Goal: Download file/media

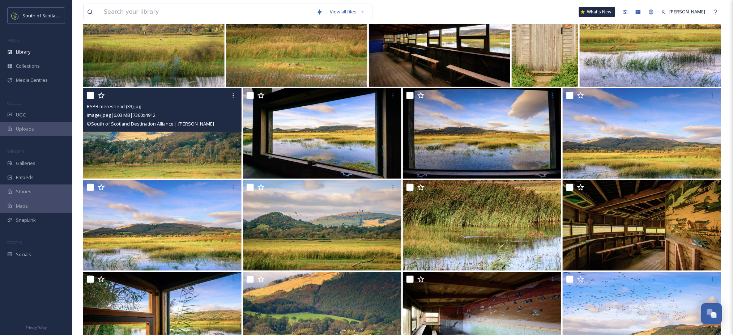
scroll to position [4944, 0]
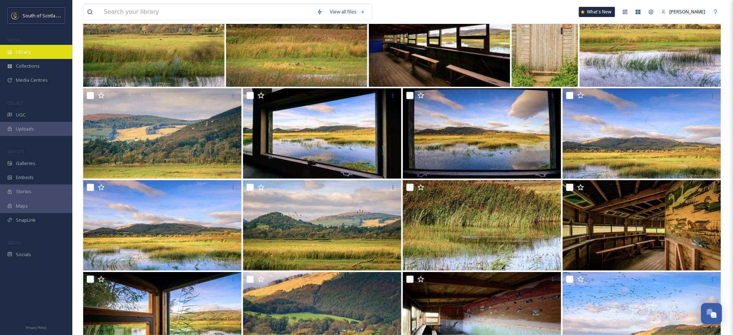
click at [32, 51] on div "Library" at bounding box center [36, 52] width 72 height 14
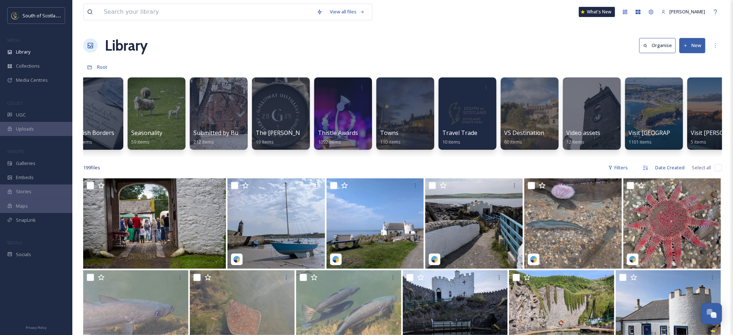
scroll to position [0, 2197]
click at [348, 112] on div at bounding box center [342, 114] width 59 height 74
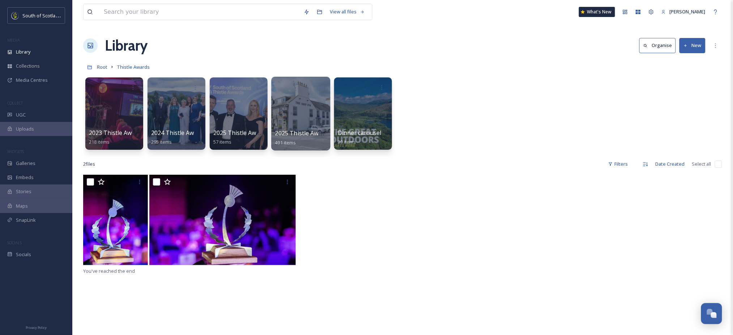
click at [306, 123] on div at bounding box center [300, 114] width 59 height 74
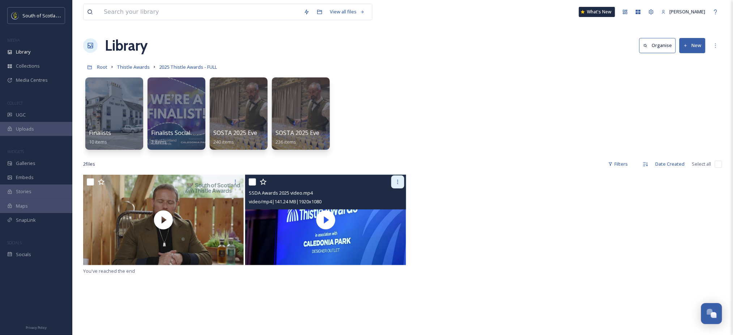
click at [402, 182] on div at bounding box center [397, 181] width 13 height 13
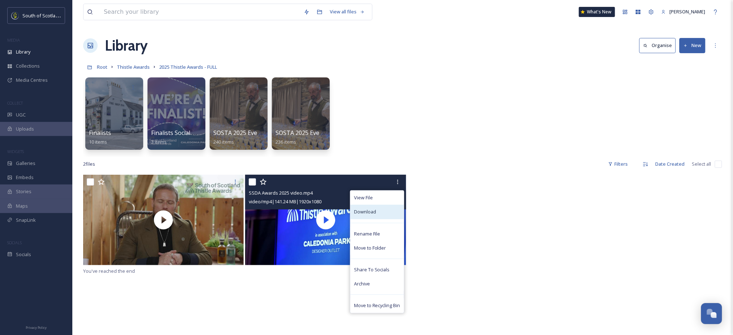
click at [376, 214] on div "Download" at bounding box center [377, 212] width 54 height 14
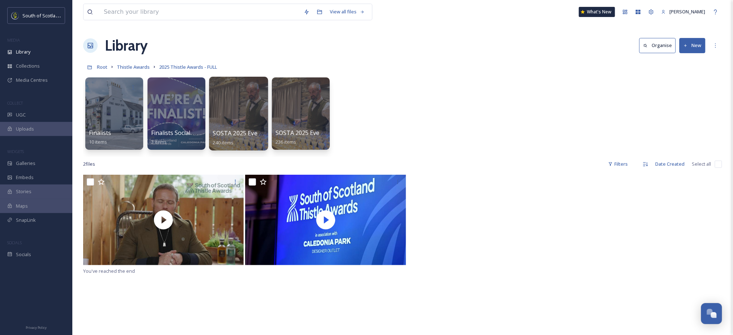
click at [235, 129] on span "SOSTA 2025 Evening - High res images" at bounding box center [266, 133] width 107 height 8
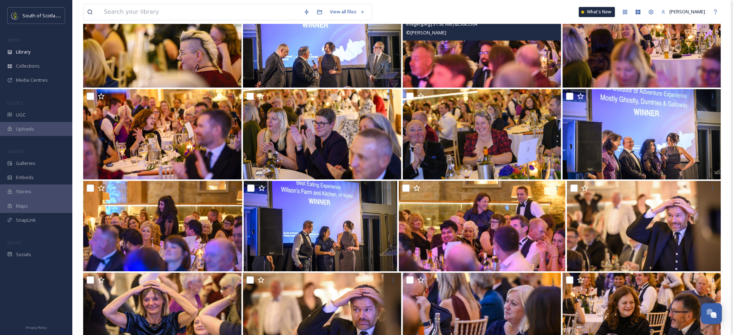
scroll to position [746, 0]
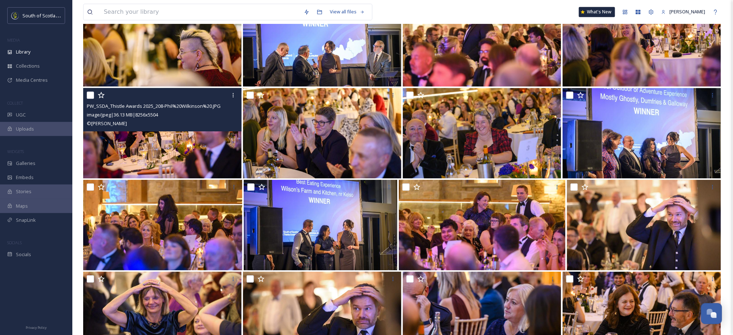
click at [184, 137] on img at bounding box center [162, 133] width 158 height 90
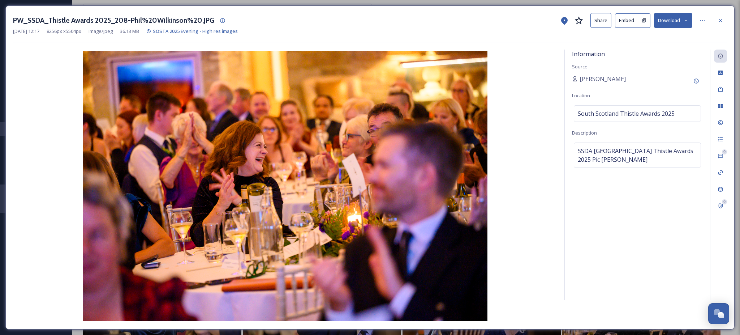
click at [670, 20] on button "Download" at bounding box center [673, 20] width 38 height 15
click at [650, 67] on span "Download Medium (1080 x 720)" at bounding box center [653, 65] width 67 height 7
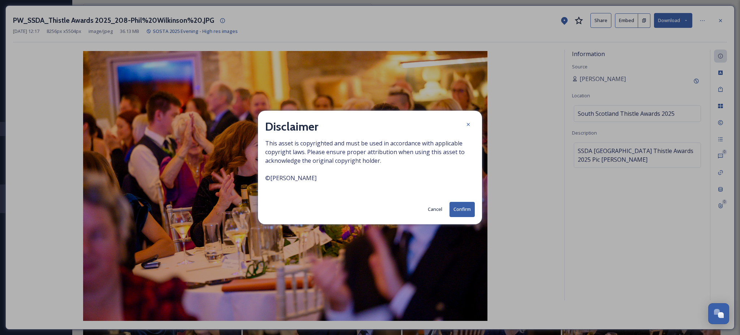
click at [461, 210] on button "Confirm" at bounding box center [462, 209] width 25 height 15
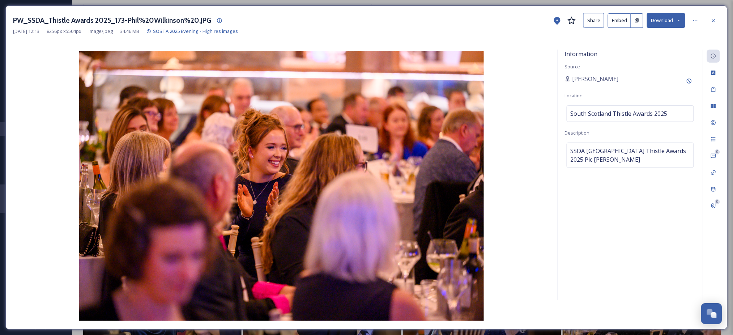
click at [681, 21] on button "Download" at bounding box center [666, 20] width 38 height 15
click at [640, 60] on div "Download Medium (1080 x 720)" at bounding box center [647, 66] width 76 height 14
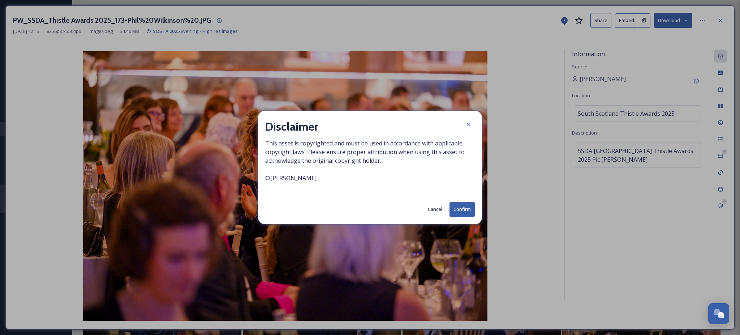
click at [453, 209] on button "Confirm" at bounding box center [462, 209] width 25 height 15
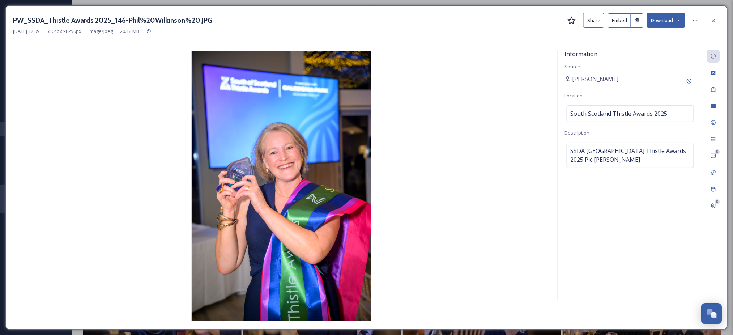
click at [677, 24] on button "Download" at bounding box center [666, 20] width 38 height 15
click at [631, 64] on span "Download Medium (720 x 1080)" at bounding box center [646, 65] width 67 height 7
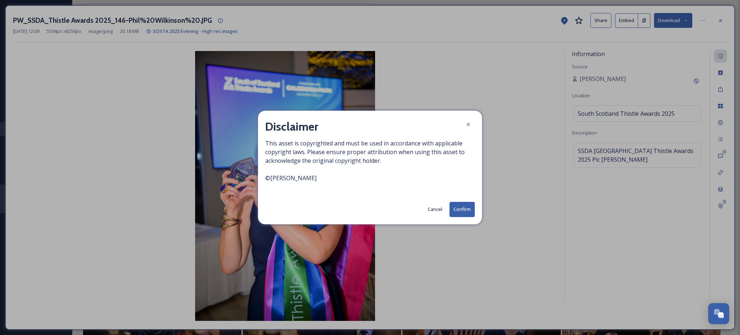
click at [461, 210] on button "Confirm" at bounding box center [462, 209] width 25 height 15
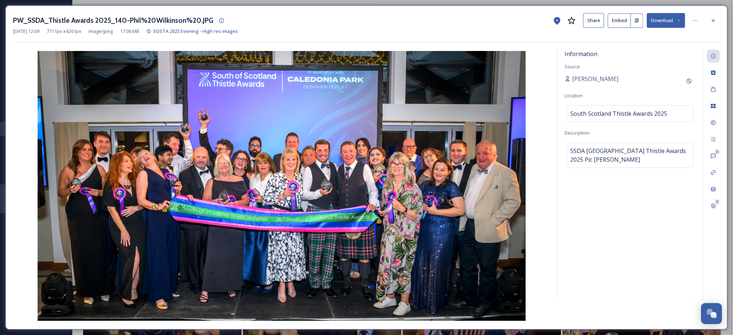
click at [671, 24] on button "Download" at bounding box center [666, 20] width 38 height 15
click at [635, 66] on span "Download Medium (1080 x 597)" at bounding box center [646, 65] width 67 height 7
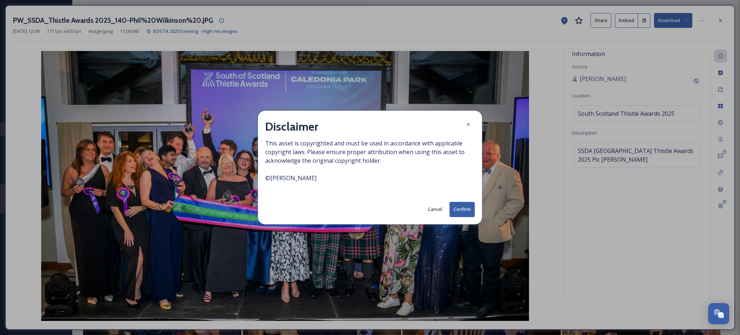
click at [455, 210] on button "Confirm" at bounding box center [462, 209] width 25 height 15
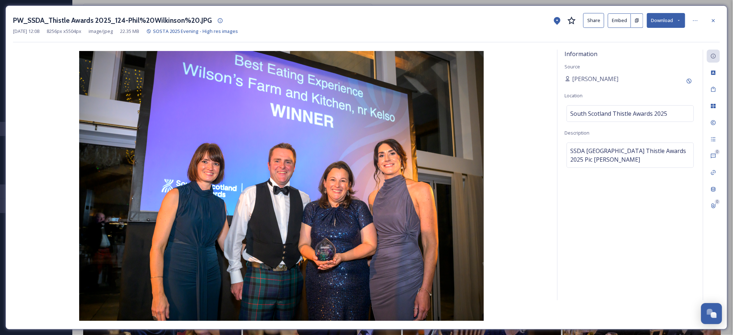
click at [679, 20] on icon at bounding box center [678, 20] width 5 height 5
click at [632, 63] on span "Download Medium (1080 x 720)" at bounding box center [646, 65] width 67 height 7
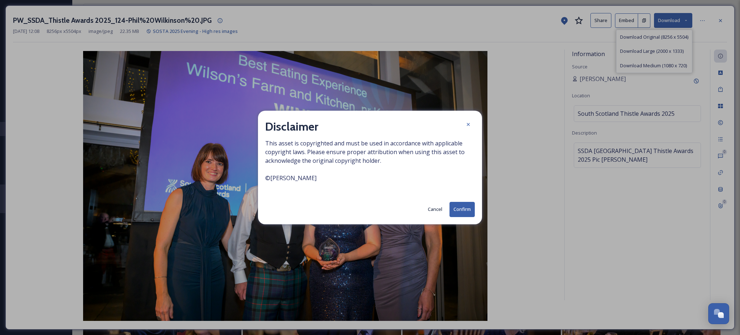
click at [470, 206] on button "Confirm" at bounding box center [462, 209] width 25 height 15
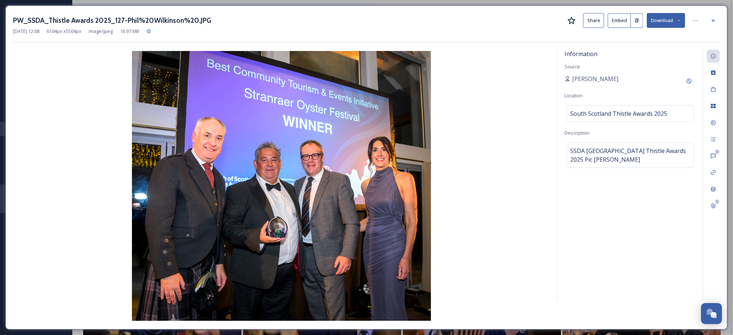
click at [618, 223] on div "Information Source [PERSON_NAME] Location [GEOGRAPHIC_DATA] Thistle Awards 2025…" at bounding box center [630, 175] width 145 height 251
click at [678, 25] on button "Download" at bounding box center [666, 20] width 38 height 15
click at [657, 67] on span "Download Medium (1080 x 974)" at bounding box center [646, 65] width 67 height 7
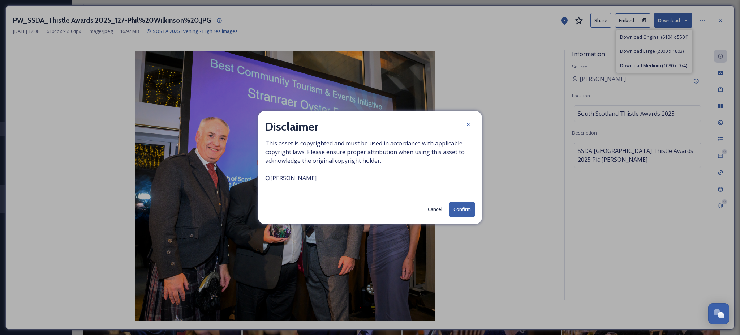
click at [466, 209] on button "Confirm" at bounding box center [462, 209] width 25 height 15
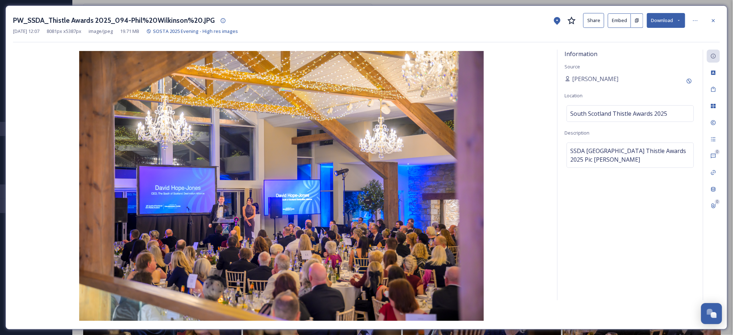
click at [677, 21] on icon at bounding box center [678, 20] width 5 height 5
click at [641, 64] on span "Download Medium (1080 x 720)" at bounding box center [646, 65] width 67 height 7
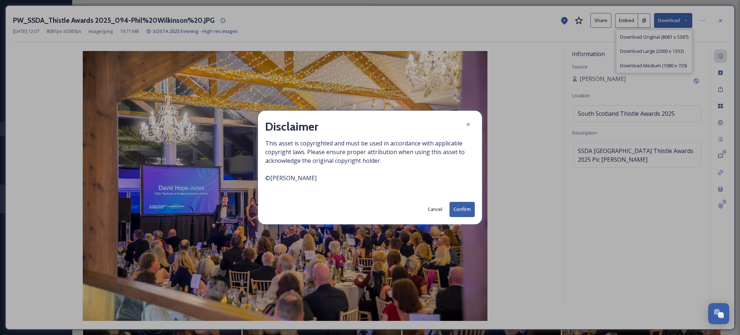
click at [462, 205] on button "Confirm" at bounding box center [462, 209] width 25 height 15
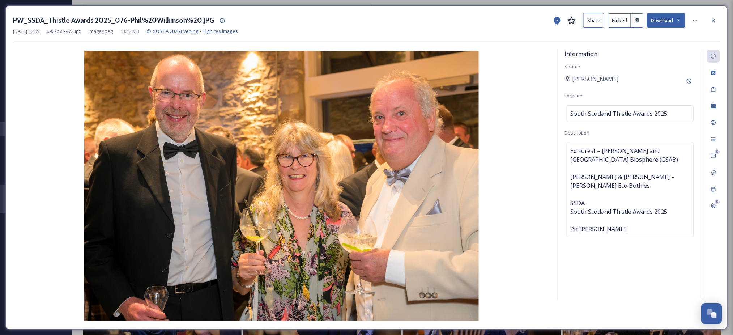
click at [680, 24] on button "Download" at bounding box center [666, 20] width 38 height 15
click at [639, 64] on span "Download Medium (1080 x 739)" at bounding box center [646, 65] width 67 height 7
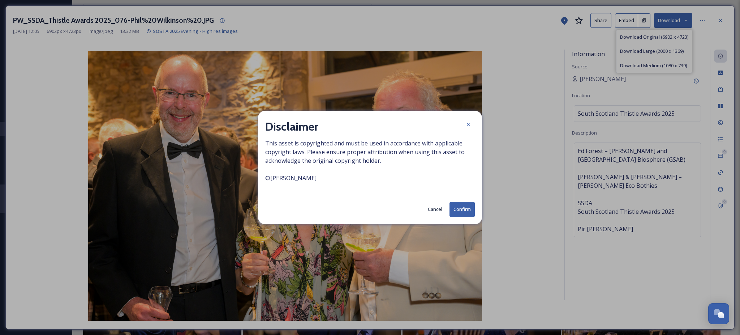
click at [456, 210] on button "Confirm" at bounding box center [462, 209] width 25 height 15
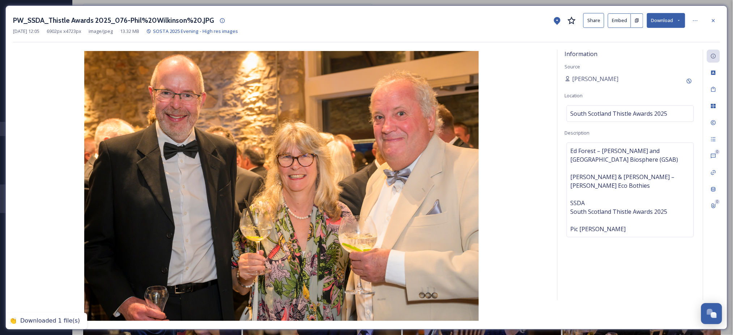
click at [597, 263] on div "Information Source [PERSON_NAME] Location [GEOGRAPHIC_DATA] Thistle Awards 2025…" at bounding box center [630, 175] width 145 height 251
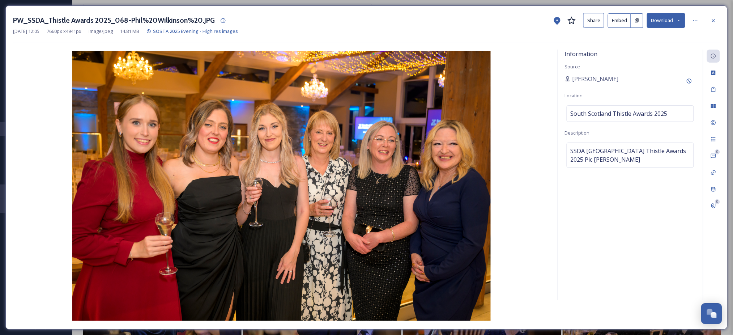
click at [678, 21] on icon at bounding box center [678, 20] width 5 height 5
click at [648, 62] on span "Download Medium (1080 x 697)" at bounding box center [646, 65] width 67 height 7
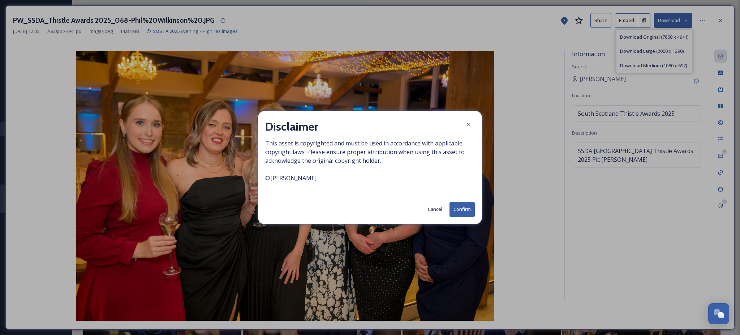
click at [464, 208] on button "Confirm" at bounding box center [462, 209] width 25 height 15
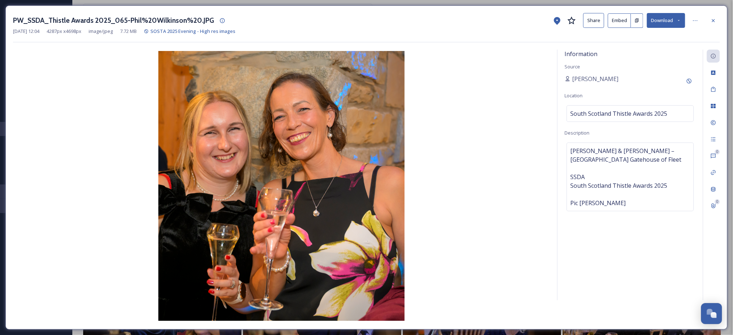
click at [675, 20] on button "Download" at bounding box center [666, 20] width 38 height 15
click at [649, 68] on span "Download Medium (986 x 1080)" at bounding box center [646, 65] width 67 height 7
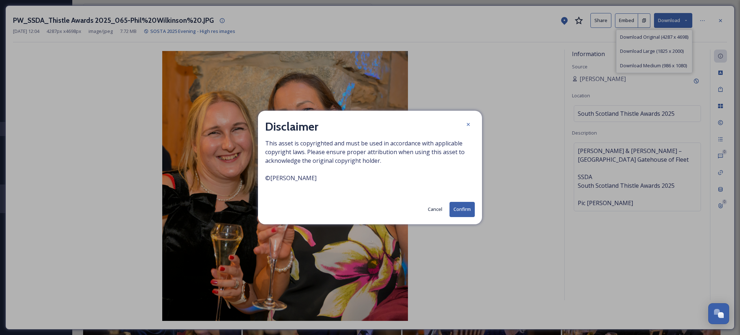
click at [462, 208] on button "Confirm" at bounding box center [462, 209] width 25 height 15
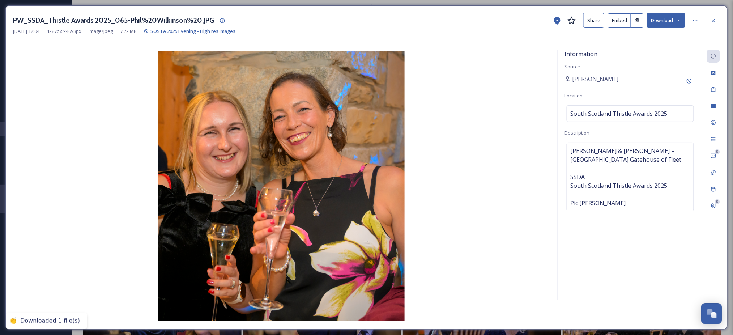
click at [605, 260] on div "Information Source [PERSON_NAME] Location [GEOGRAPHIC_DATA] Thistle Awards 2025…" at bounding box center [630, 175] width 145 height 251
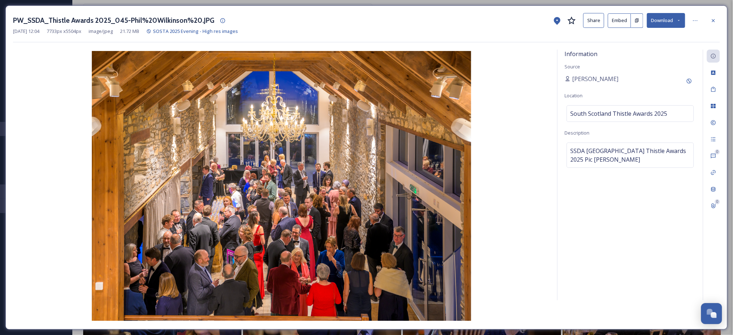
click at [676, 21] on icon at bounding box center [678, 20] width 5 height 5
click at [637, 63] on span "Download Medium (1080 x 769)" at bounding box center [646, 65] width 67 height 7
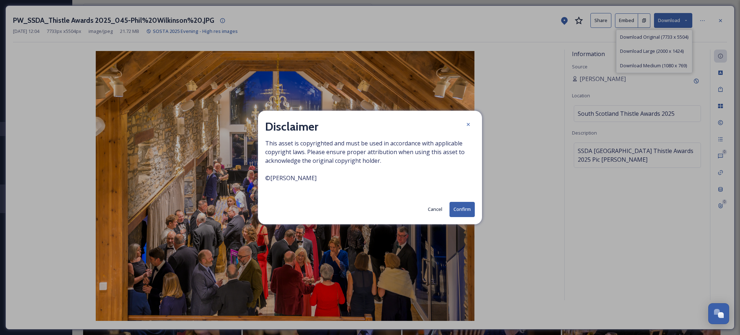
click at [464, 205] on button "Confirm" at bounding box center [462, 209] width 25 height 15
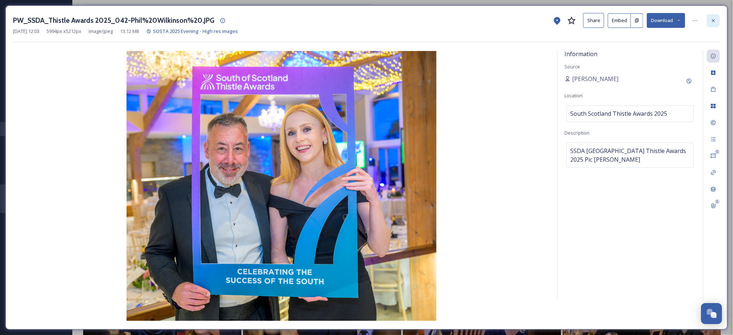
click at [712, 22] on icon at bounding box center [713, 20] width 3 height 3
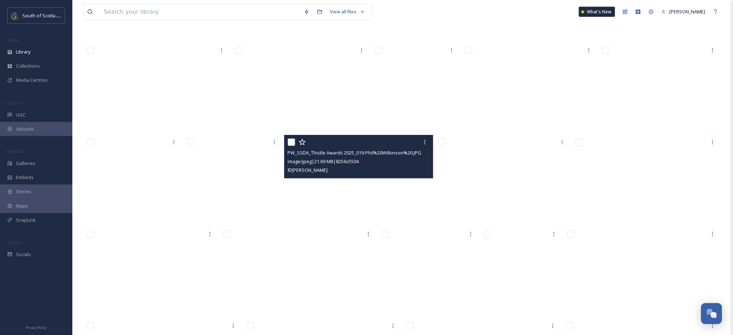
scroll to position [4385, 0]
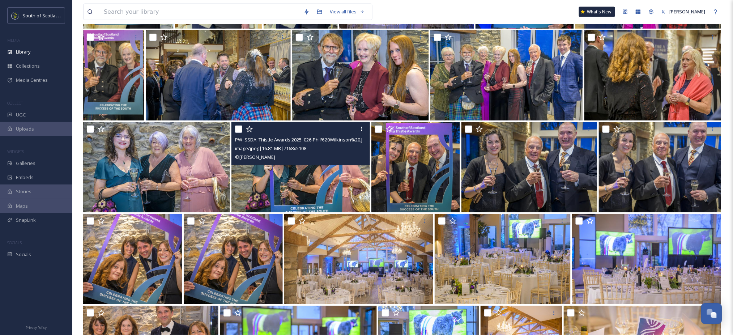
click at [332, 185] on img at bounding box center [300, 167] width 138 height 90
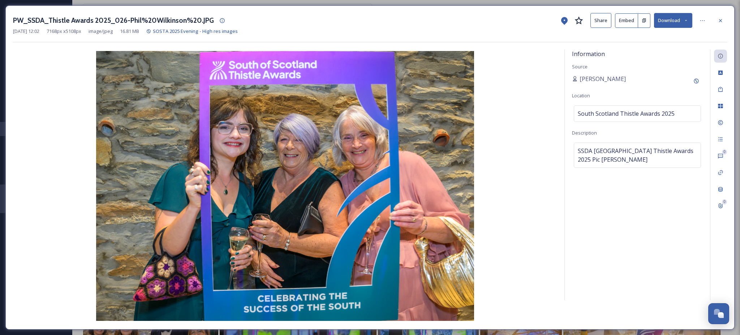
click at [678, 22] on button "Download" at bounding box center [673, 20] width 38 height 15
click at [660, 66] on span "Download Medium (1080 x 770)" at bounding box center [653, 65] width 67 height 7
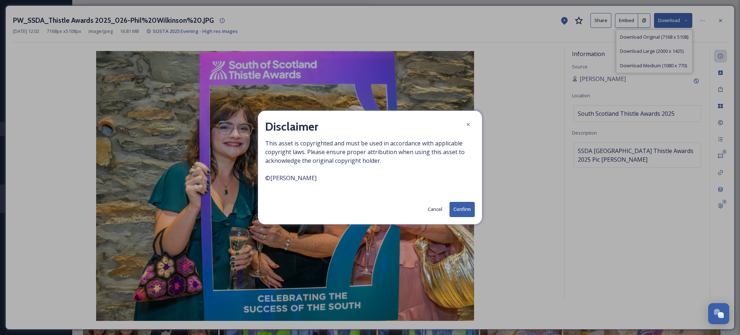
click at [466, 206] on button "Confirm" at bounding box center [462, 209] width 25 height 15
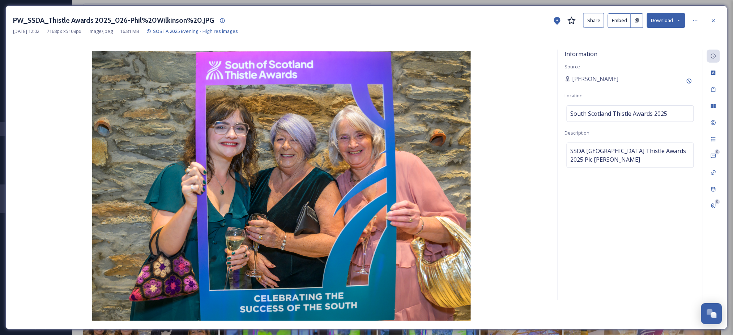
click at [616, 257] on div "Information Source [PERSON_NAME] Location [GEOGRAPHIC_DATA] Thistle Awards 2025…" at bounding box center [630, 175] width 145 height 251
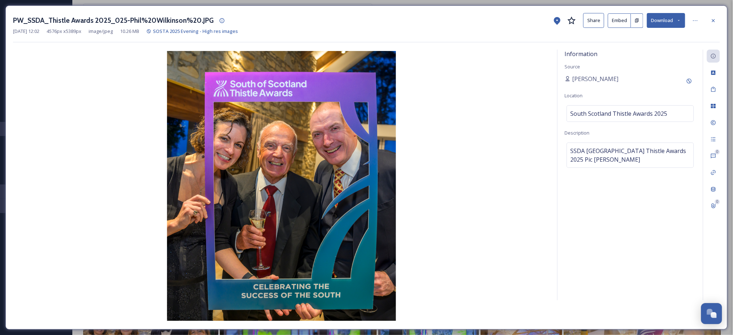
click at [675, 22] on button "Download" at bounding box center [666, 20] width 38 height 15
click at [646, 61] on div "Download Medium (917 x 1080)" at bounding box center [647, 66] width 76 height 14
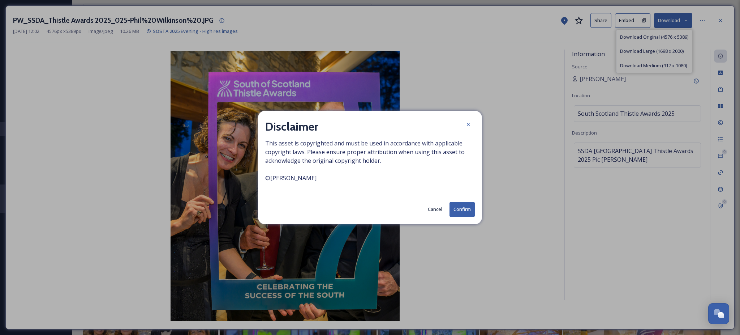
click at [468, 209] on button "Confirm" at bounding box center [462, 209] width 25 height 15
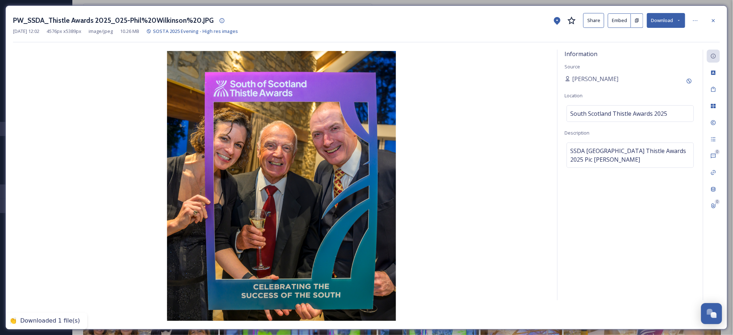
click at [586, 236] on div "Information Source [PERSON_NAME] Location [GEOGRAPHIC_DATA] Thistle Awards 2025…" at bounding box center [630, 175] width 145 height 251
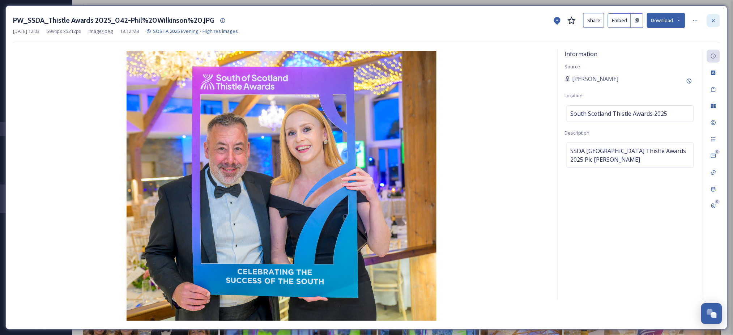
click at [716, 22] on icon at bounding box center [713, 21] width 6 height 6
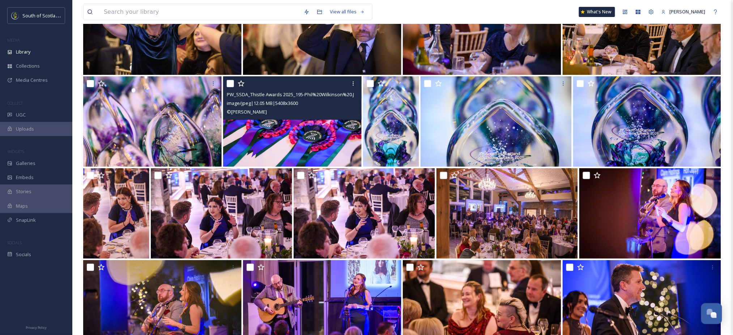
scroll to position [1033, 0]
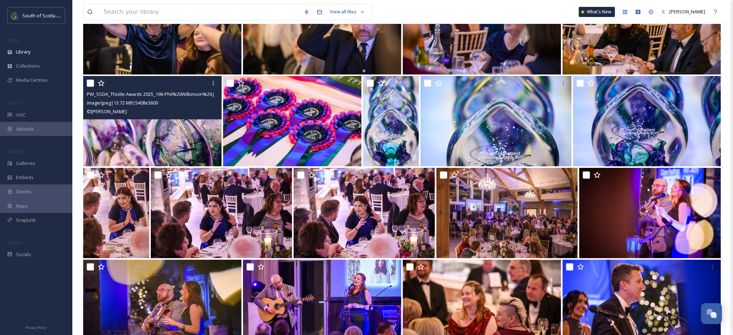
click at [210, 123] on img at bounding box center [152, 121] width 138 height 90
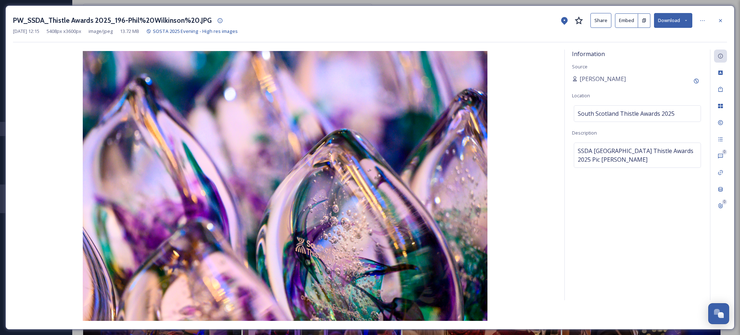
click at [688, 20] on icon at bounding box center [686, 20] width 5 height 5
click at [643, 65] on span "Download Medium (1080 x 719)" at bounding box center [653, 65] width 67 height 7
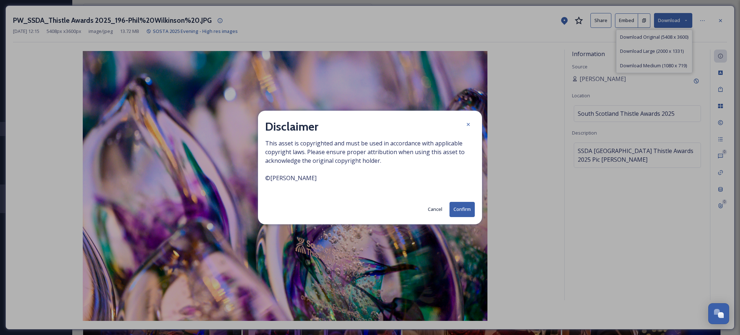
click at [471, 202] on button "Confirm" at bounding box center [462, 209] width 25 height 15
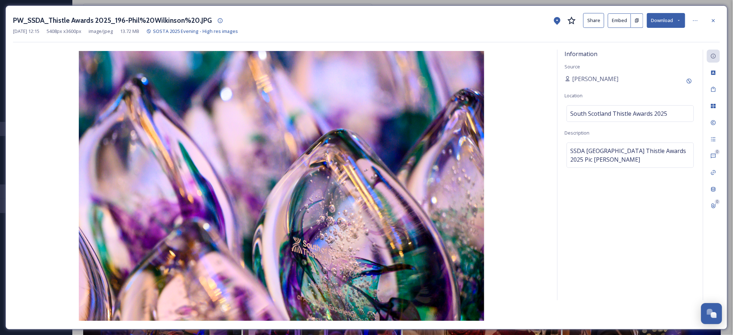
click at [512, 30] on div "[DATE] 12:15 5408 px x 3600 px image/jpeg 13.72 MB SOSTA 2025 Evening - High re…" at bounding box center [366, 31] width 707 height 7
click at [714, 16] on div at bounding box center [713, 20] width 13 height 13
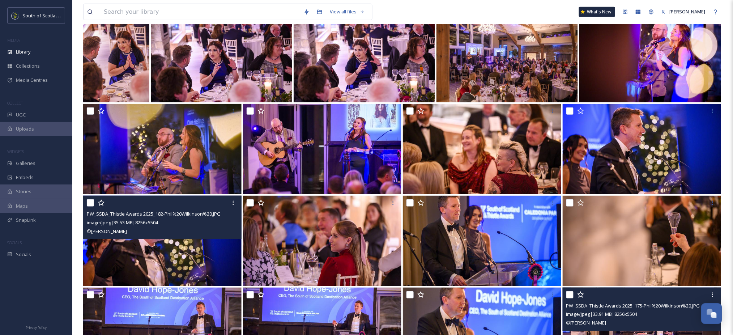
scroll to position [1188, 0]
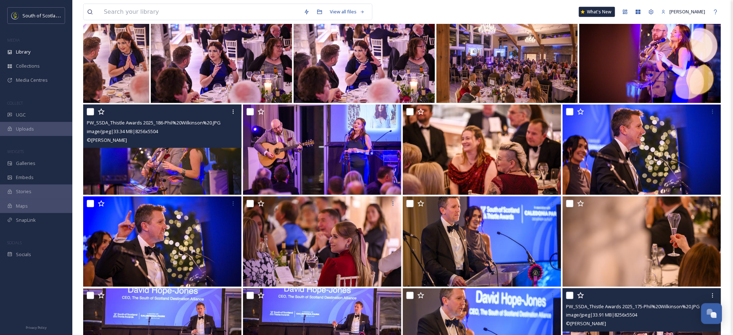
click at [176, 149] on img at bounding box center [162, 149] width 158 height 90
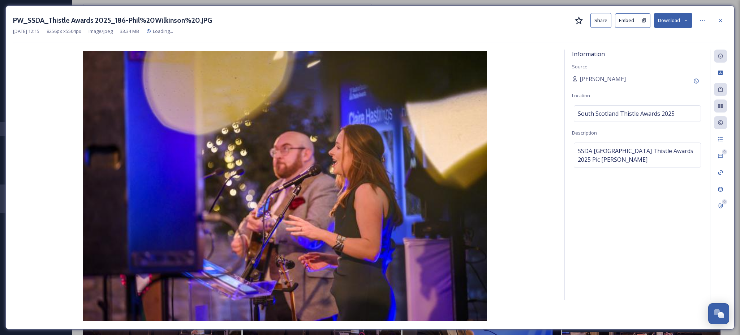
click at [684, 19] on icon at bounding box center [686, 20] width 5 height 5
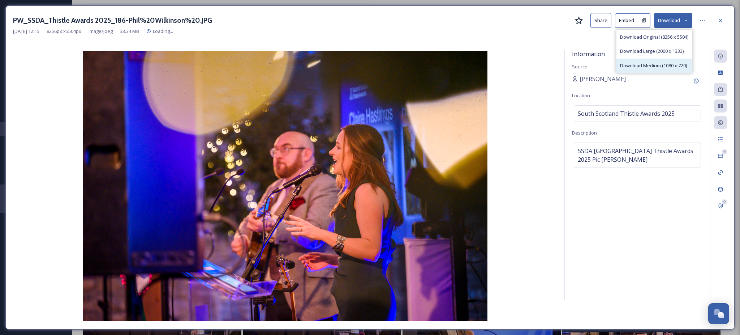
click at [632, 65] on span "Download Medium (1080 x 720)" at bounding box center [653, 65] width 67 height 7
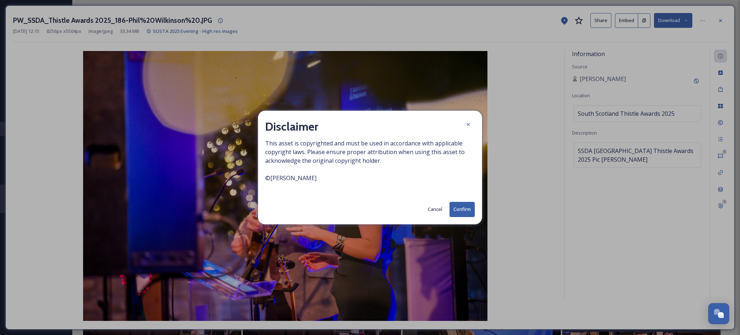
click at [464, 205] on button "Confirm" at bounding box center [462, 209] width 25 height 15
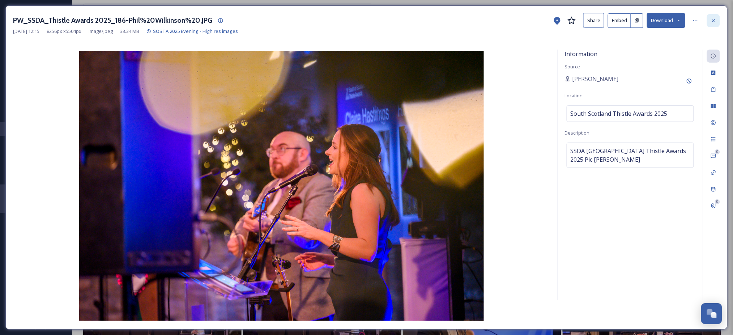
click at [714, 22] on icon at bounding box center [713, 21] width 6 height 6
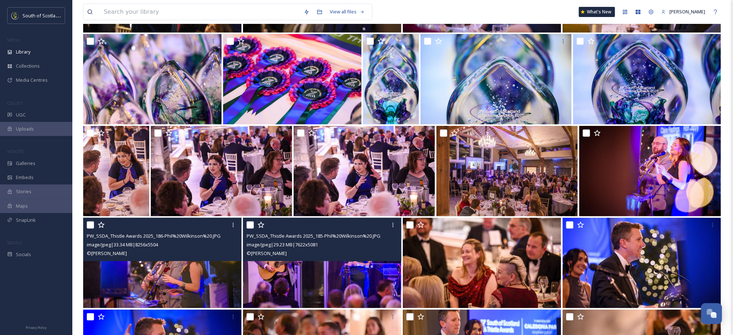
scroll to position [1070, 0]
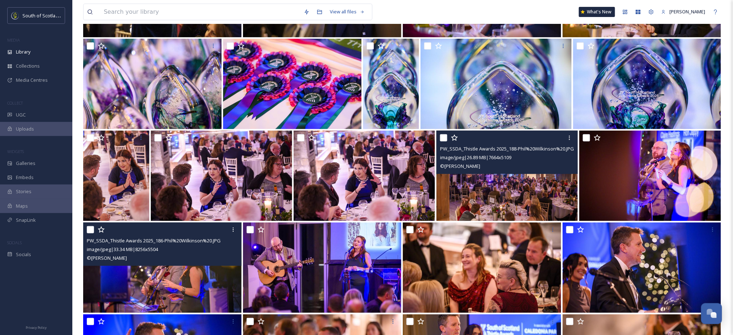
click at [479, 183] on img at bounding box center [506, 176] width 141 height 90
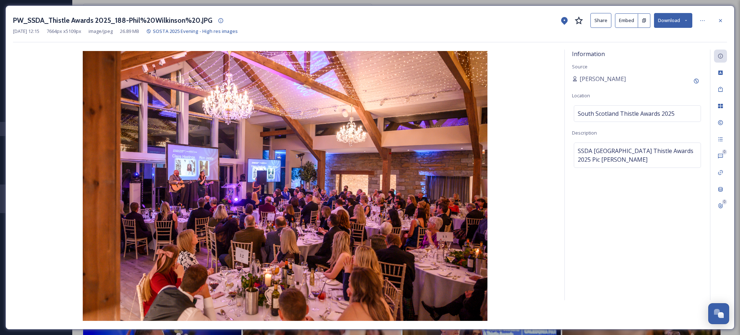
click at [687, 22] on icon at bounding box center [686, 20] width 5 height 5
click at [640, 63] on span "Download Medium (1080 x 720)" at bounding box center [653, 65] width 67 height 7
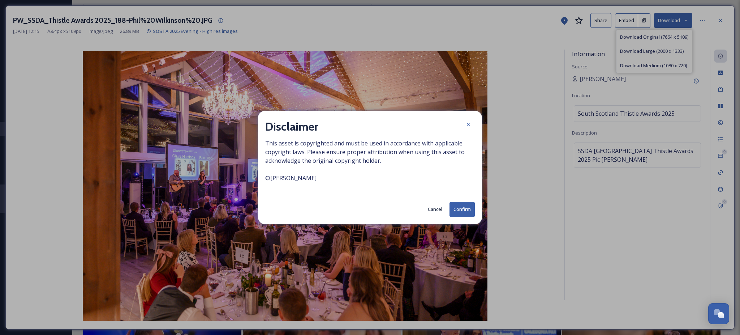
click at [469, 208] on button "Confirm" at bounding box center [462, 209] width 25 height 15
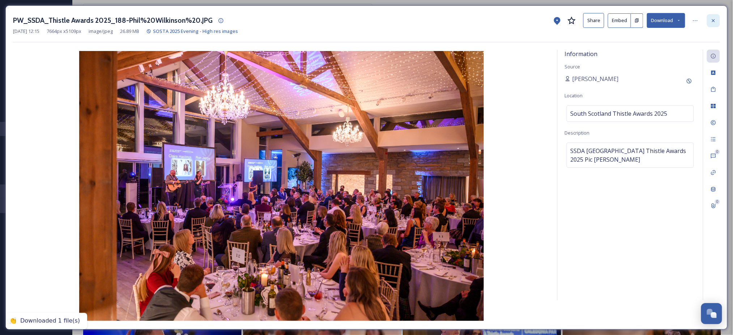
click at [720, 20] on div at bounding box center [713, 20] width 13 height 13
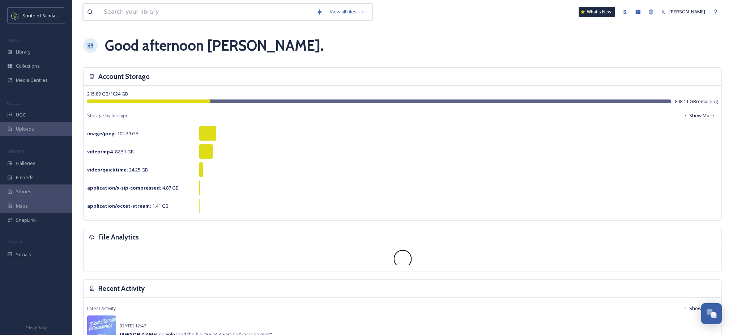
click at [196, 13] on input at bounding box center [206, 12] width 213 height 16
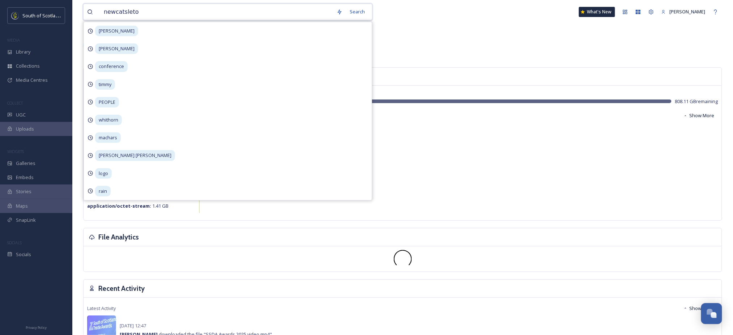
type input "newcatsleton"
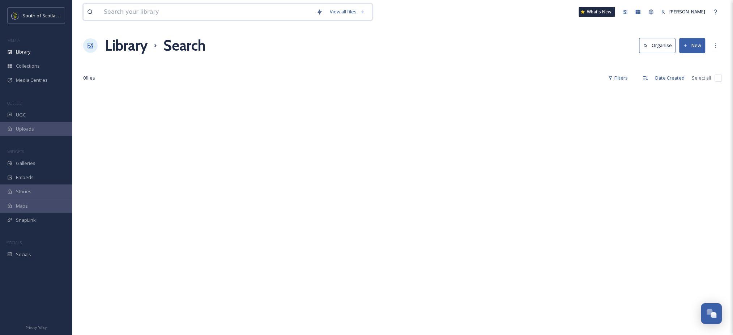
click at [196, 13] on input at bounding box center [206, 12] width 213 height 16
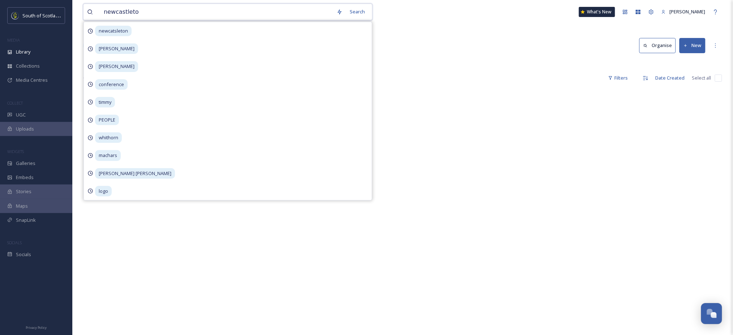
type input "newcastleton"
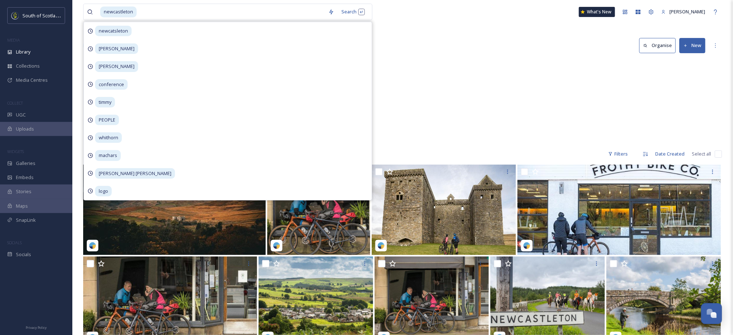
click at [427, 82] on div "Literary Heartlands Hermitage Castle & Newcastleton 31 items Scottish Borders V…" at bounding box center [402, 101] width 639 height 83
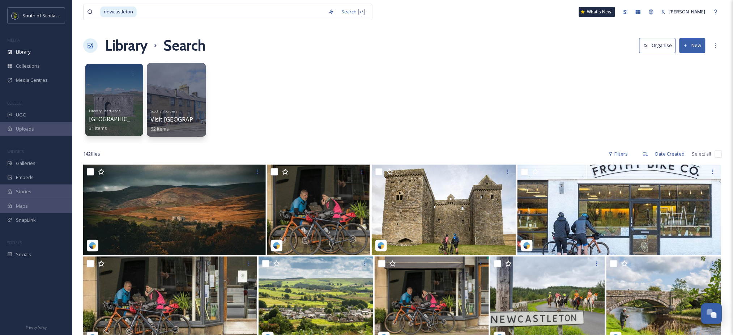
click at [184, 95] on div at bounding box center [176, 100] width 59 height 74
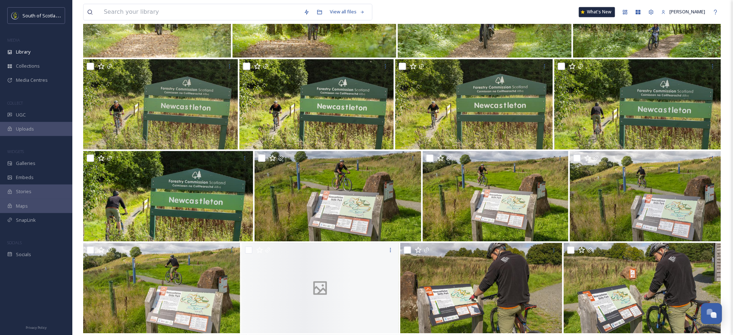
scroll to position [600, 0]
